Goal: Task Accomplishment & Management: Use online tool/utility

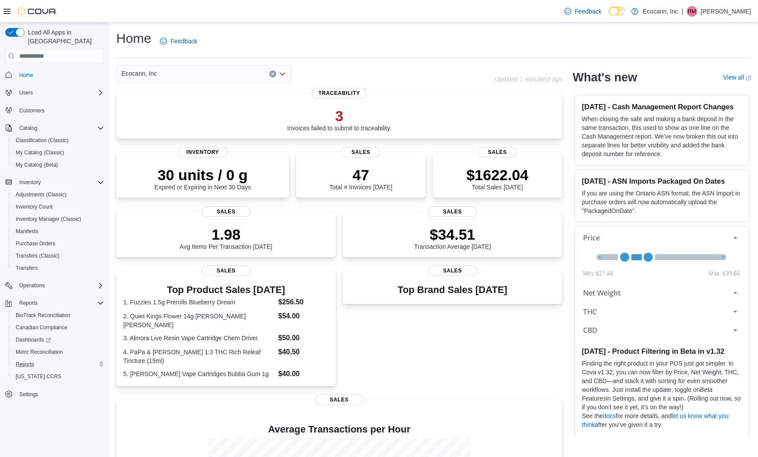
click at [40, 359] on div "Reports" at bounding box center [58, 364] width 92 height 10
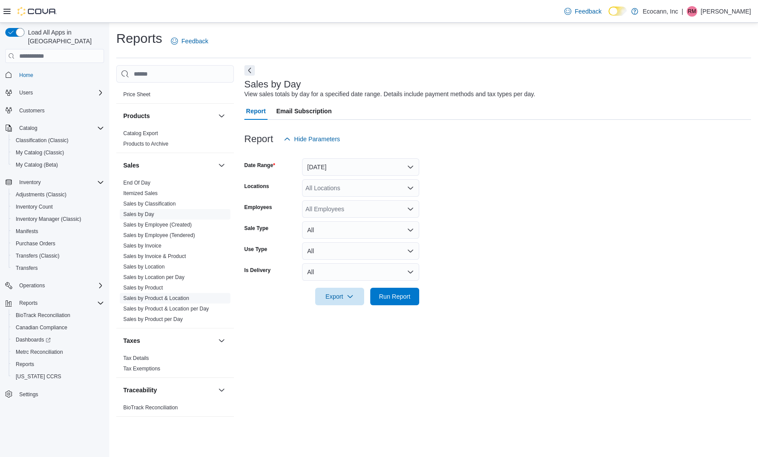
scroll to position [539, 0]
click at [351, 165] on button "[DATE]" at bounding box center [360, 166] width 117 height 17
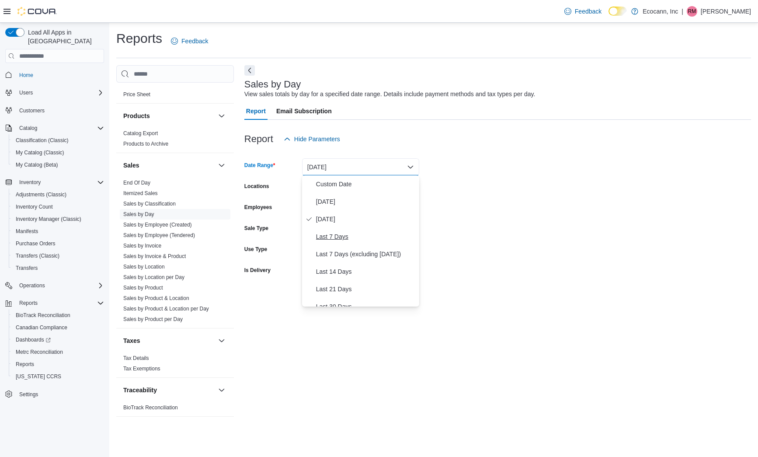
click at [335, 237] on span "Last 7 Days" at bounding box center [366, 236] width 100 height 10
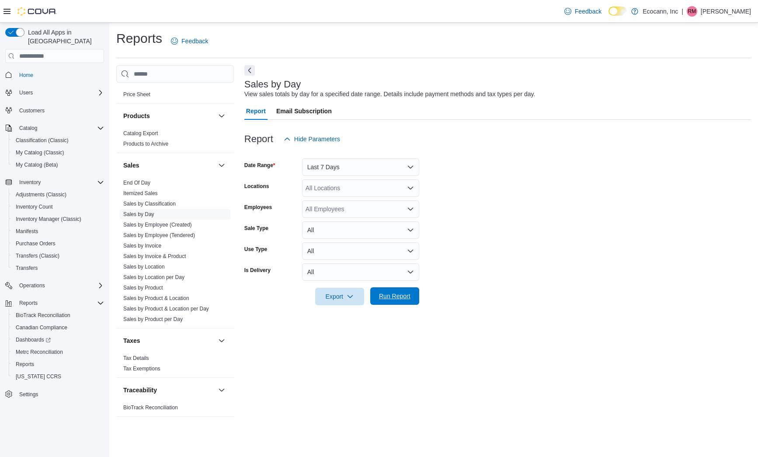
click at [387, 299] on span "Run Report" at bounding box center [394, 296] width 31 height 9
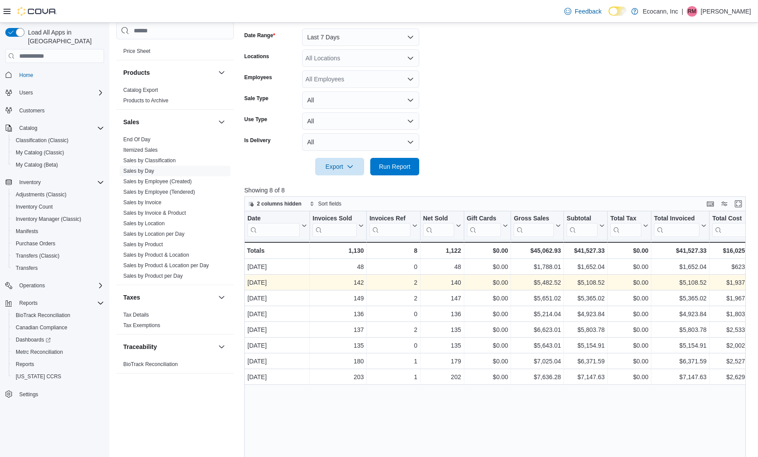
scroll to position [133, 0]
